Goal: Entertainment & Leisure: Consume media (video, audio)

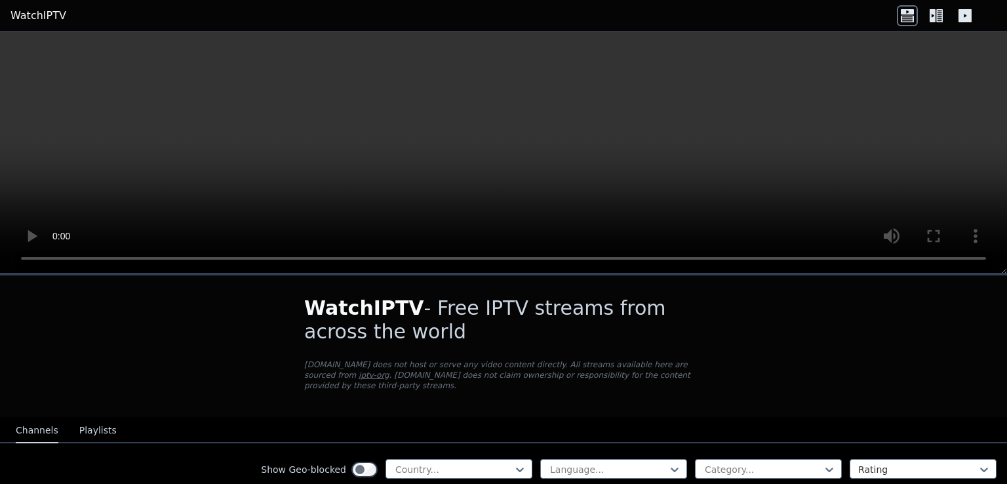
scroll to position [131, 0]
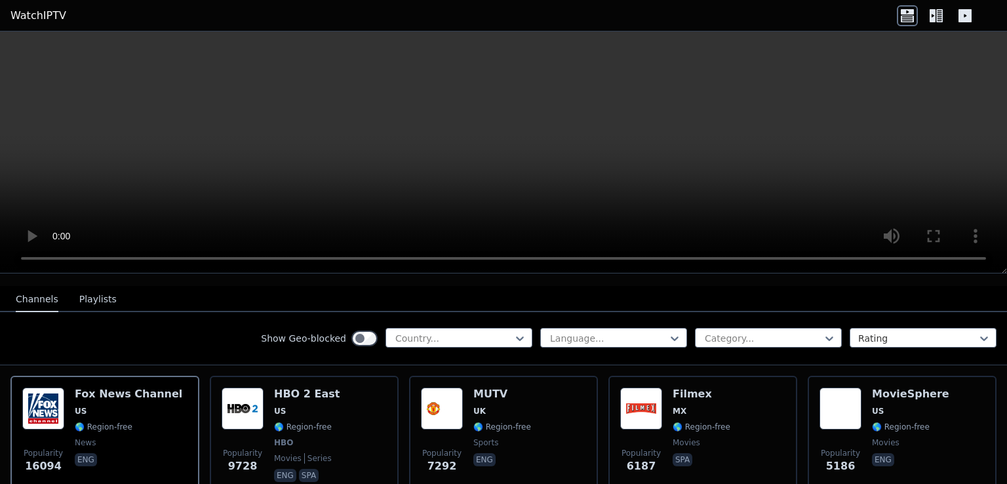
click at [939, 14] on icon at bounding box center [935, 15] width 21 height 21
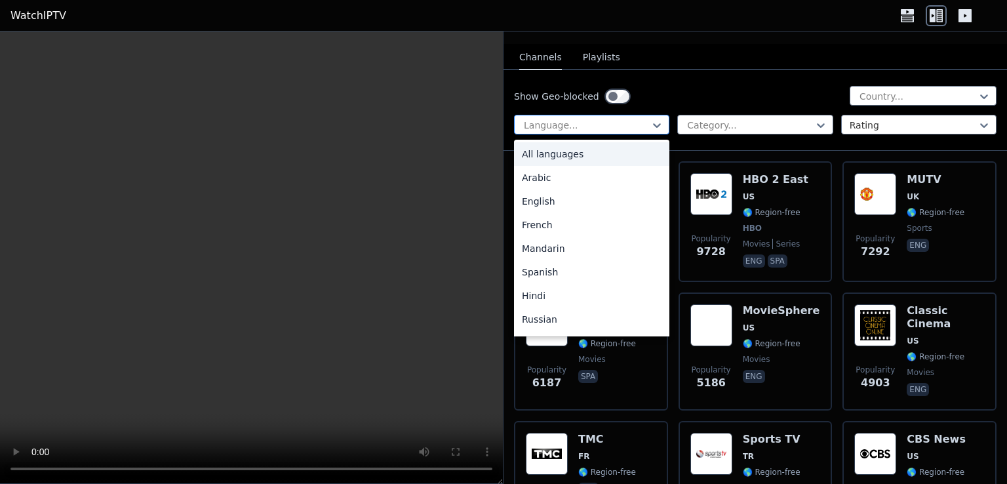
click at [637, 119] on div at bounding box center [586, 125] width 128 height 13
click at [553, 260] on div "Spanish" at bounding box center [591, 272] width 155 height 24
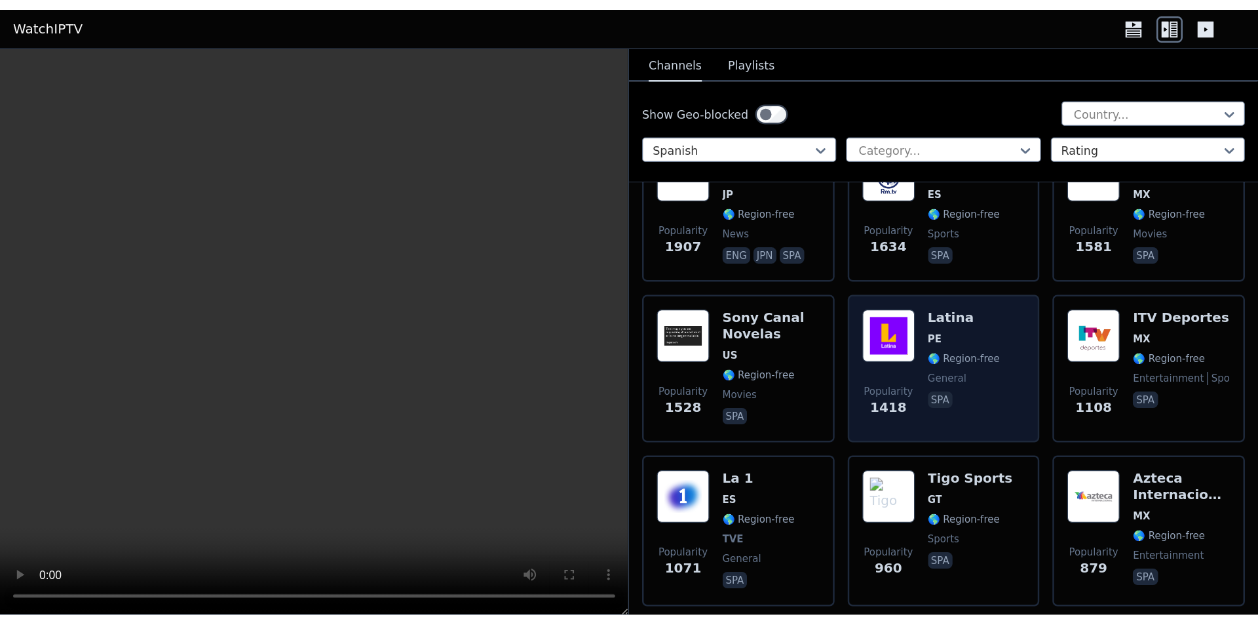
scroll to position [328, 0]
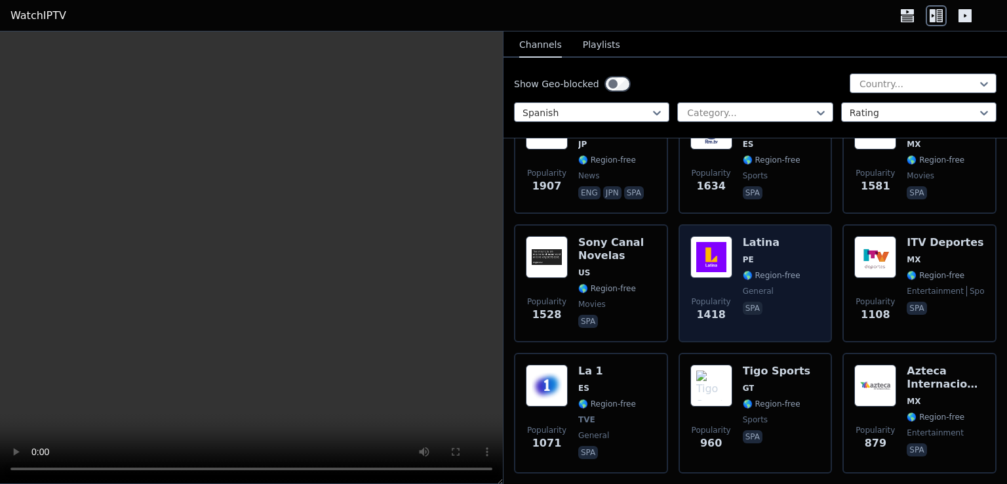
click at [713, 261] on img at bounding box center [711, 257] width 42 height 42
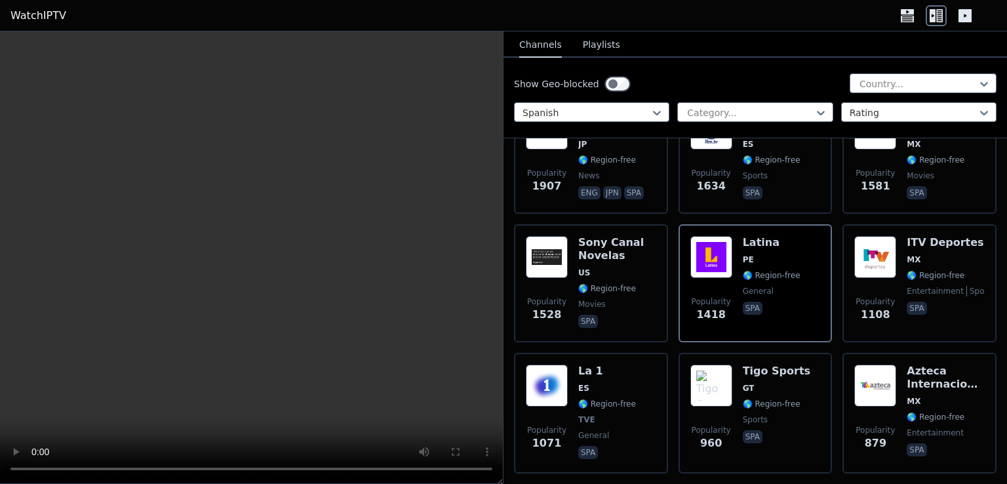
click at [305, 223] on video at bounding box center [251, 257] width 503 height 452
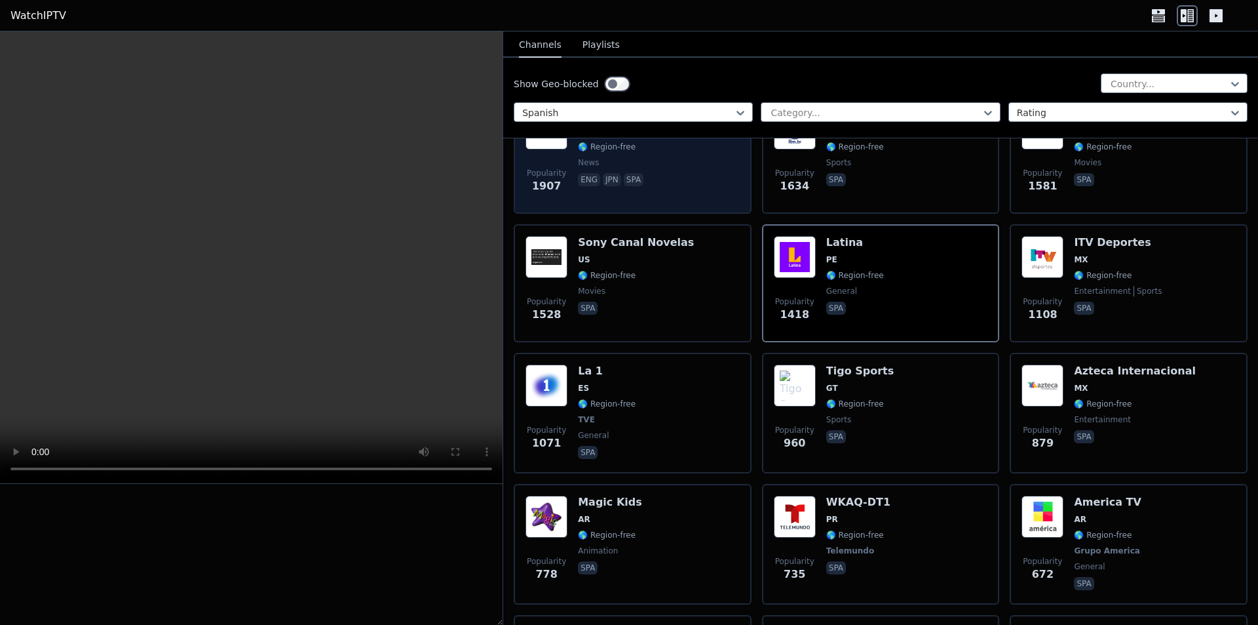
scroll to position [328, 0]
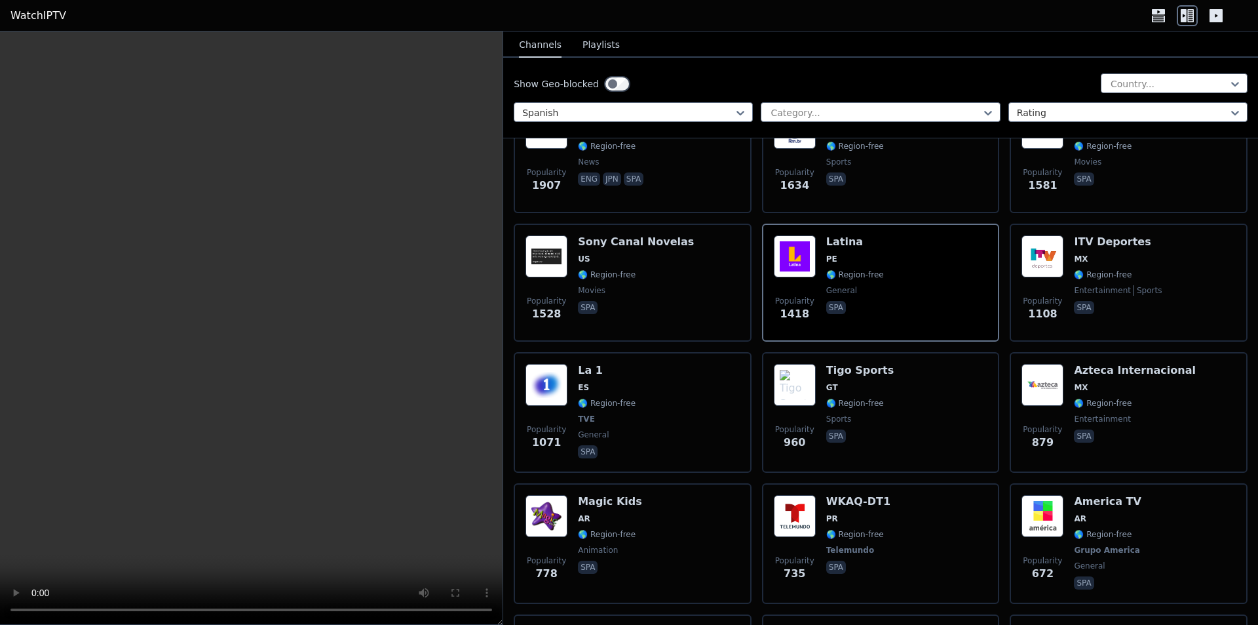
click at [338, 328] on video at bounding box center [251, 327] width 503 height 593
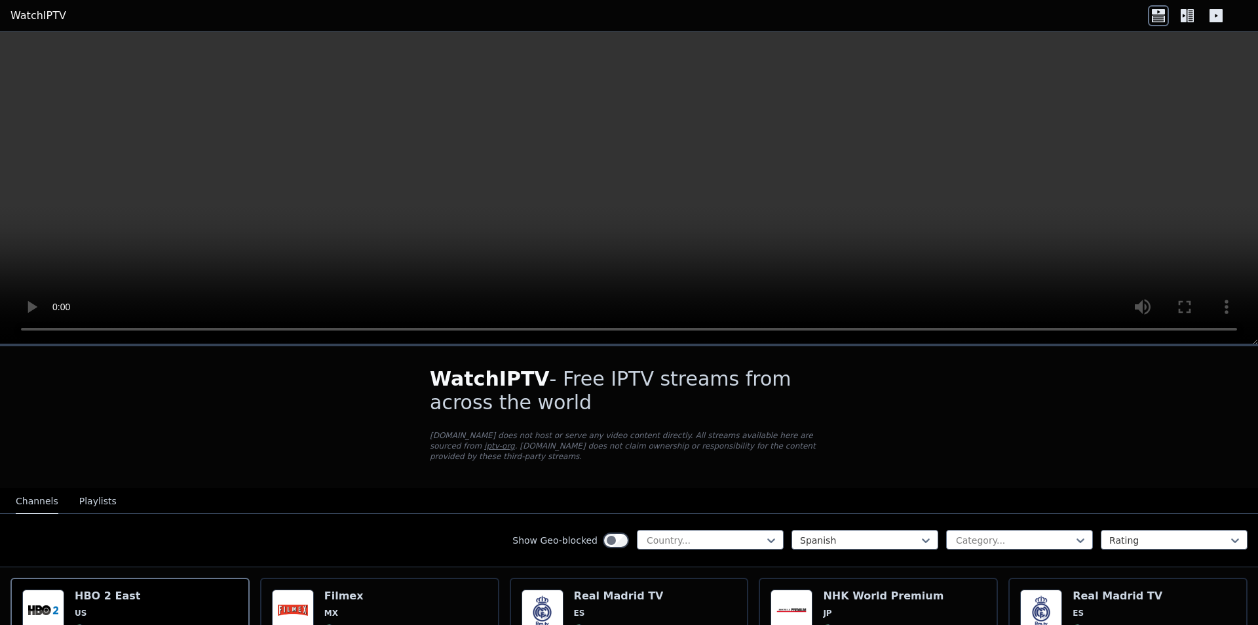
click at [1189, 16] on icon at bounding box center [1187, 15] width 21 height 21
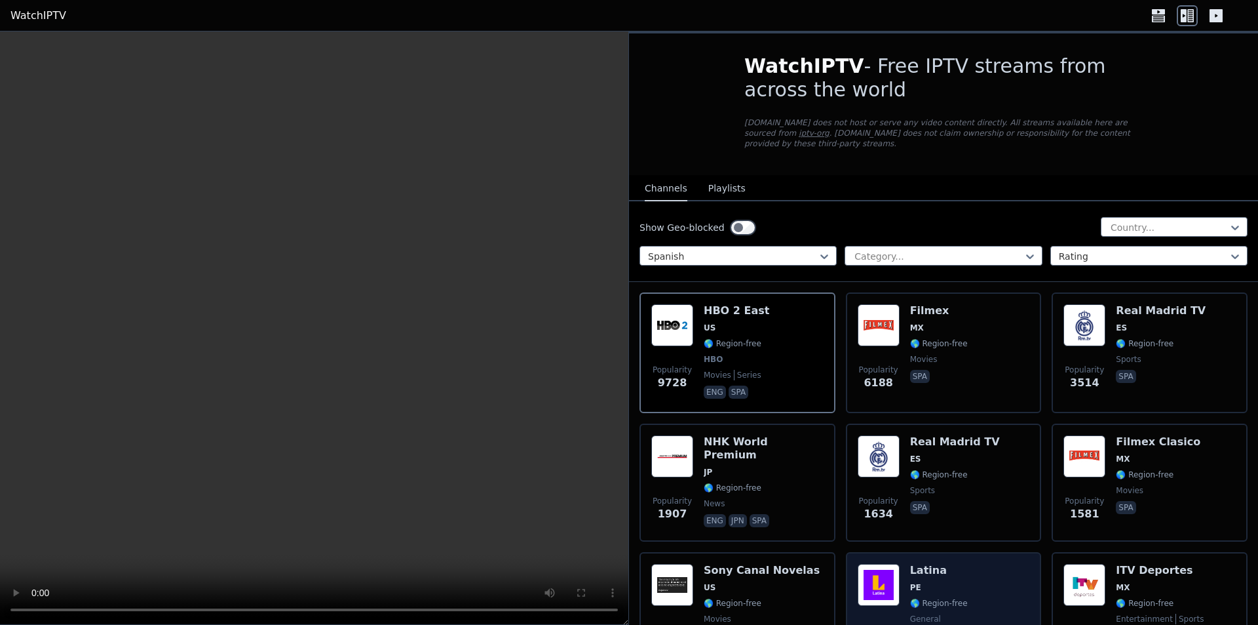
click at [923, 582] on span "PE" at bounding box center [939, 587] width 58 height 10
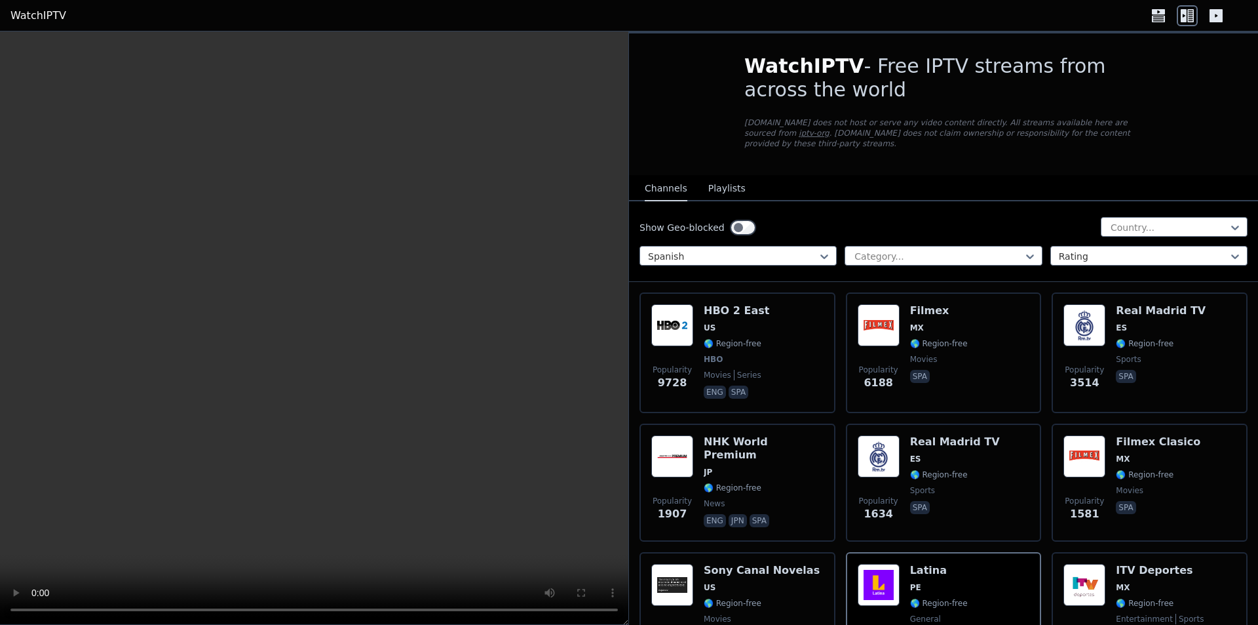
click at [332, 366] on video at bounding box center [314, 327] width 629 height 593
drag, startPoint x: 175, startPoint y: 295, endPoint x: 161, endPoint y: 396, distance: 102.0
click at [175, 296] on video at bounding box center [314, 327] width 629 height 593
